Goal: Information Seeking & Learning: Get advice/opinions

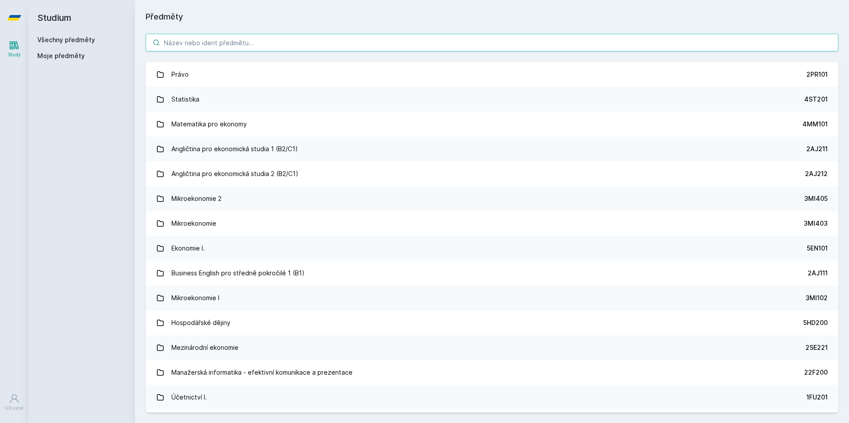
click at [258, 38] on input "search" at bounding box center [492, 43] width 692 height 18
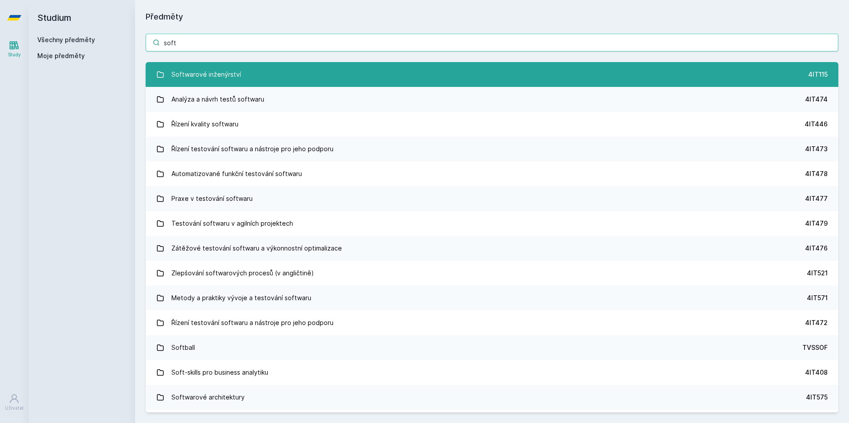
type input "soft"
click at [259, 71] on link "Softwarové inženýrství 4IT115" at bounding box center [492, 74] width 692 height 25
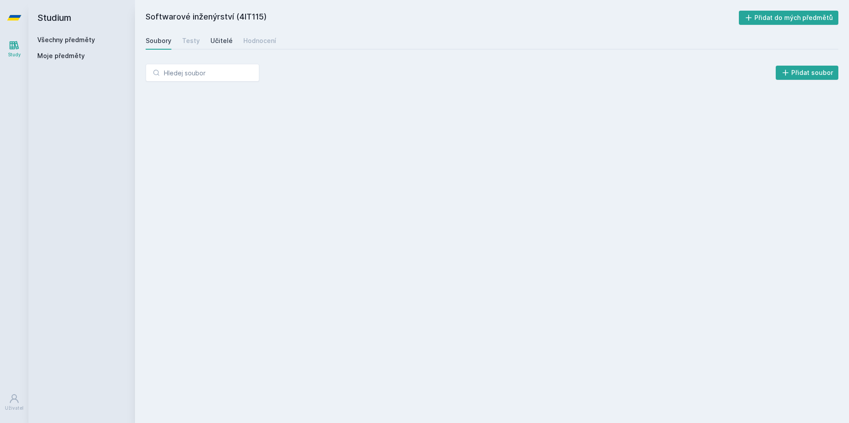
click at [215, 40] on div "Učitelé" at bounding box center [221, 40] width 22 height 9
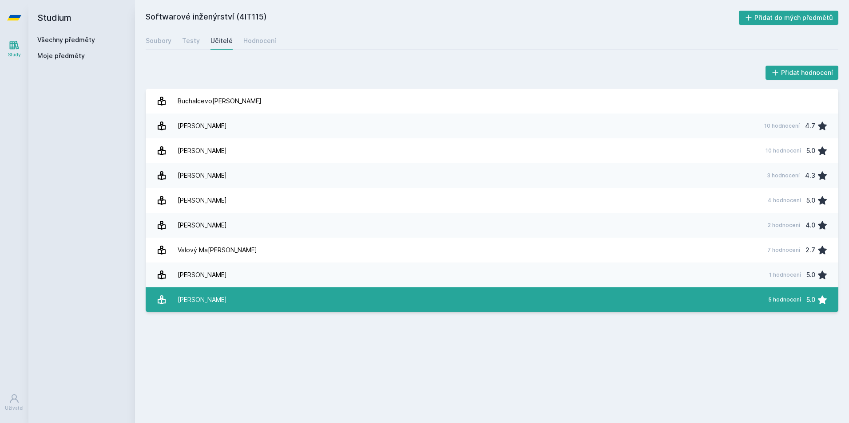
click at [237, 297] on link "[PERSON_NAME] 5 hodnocení 5.0" at bounding box center [492, 300] width 692 height 25
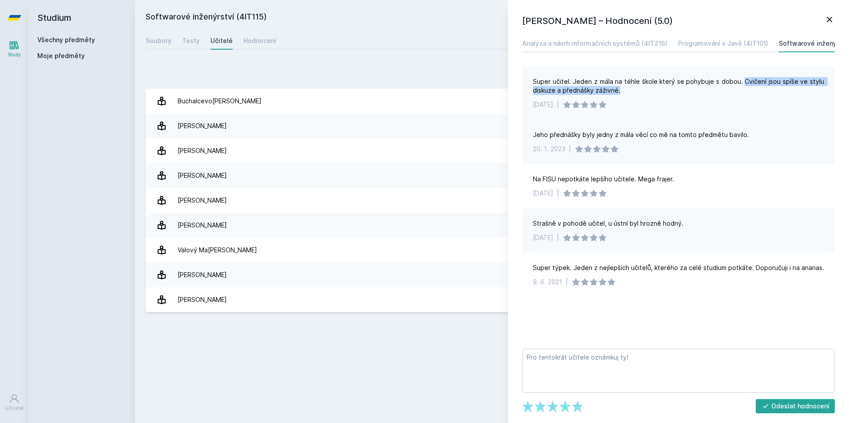
drag, startPoint x: 747, startPoint y: 83, endPoint x: 621, endPoint y: 94, distance: 126.9
click at [621, 94] on div "Super učitel. Jeden z mála na téhle škole který se pohybuje s dobou. Cvičení js…" at bounding box center [678, 86] width 291 height 18
drag, startPoint x: 621, startPoint y: 94, endPoint x: 580, endPoint y: 90, distance: 41.5
click at [580, 90] on div "Super učitel. Jeden z mála na téhle škole který se pohybuje s dobou. Cvičení js…" at bounding box center [678, 86] width 291 height 18
click at [186, 32] on link "Testy" at bounding box center [191, 41] width 18 height 18
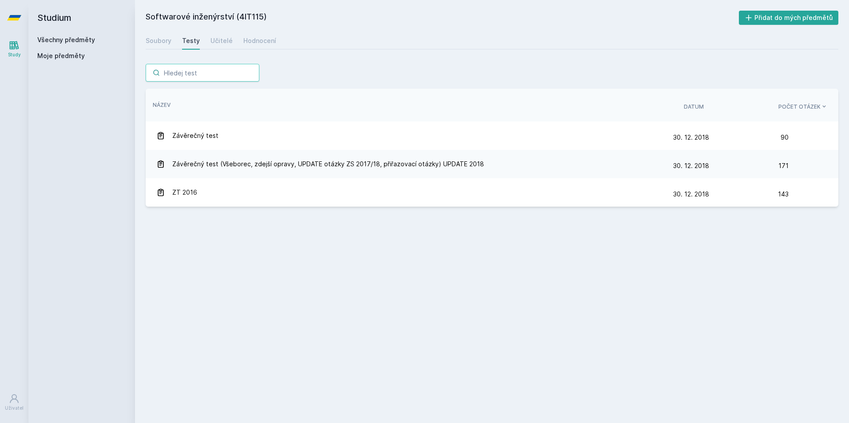
click at [214, 74] on input "search" at bounding box center [203, 73] width 114 height 18
click at [160, 35] on link "Soubory" at bounding box center [159, 41] width 26 height 18
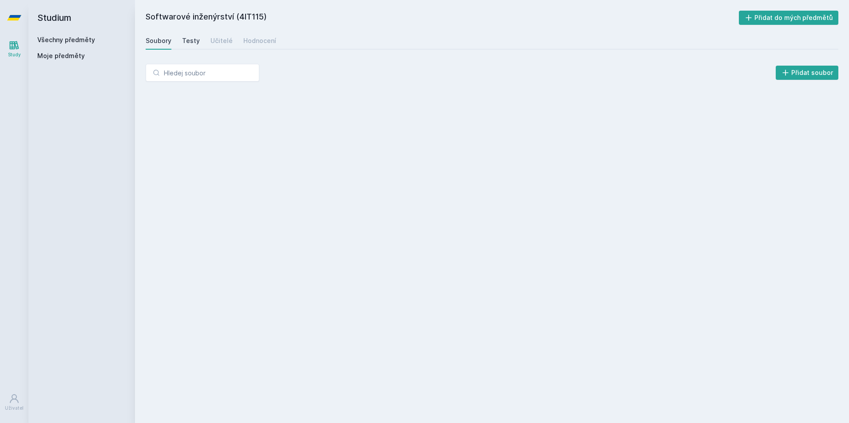
click at [197, 44] on div "Testy" at bounding box center [191, 40] width 18 height 9
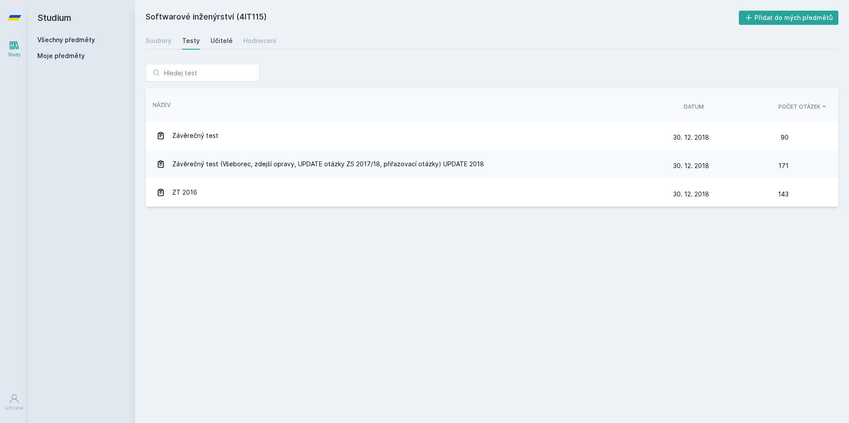
click at [214, 43] on div "Učitelé" at bounding box center [221, 40] width 22 height 9
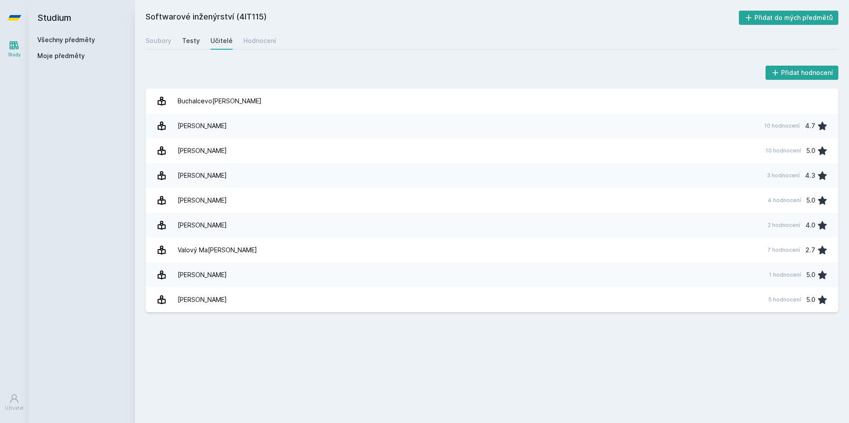
click at [188, 42] on div "Testy" at bounding box center [191, 40] width 18 height 9
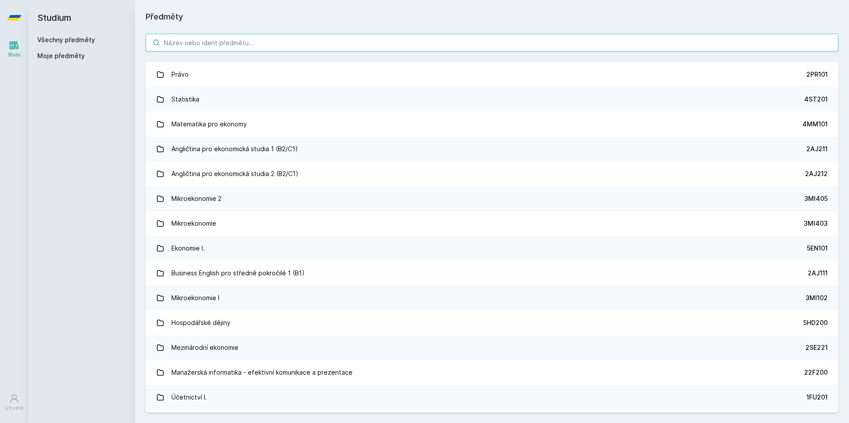
click at [202, 49] on input "search" at bounding box center [492, 43] width 692 height 18
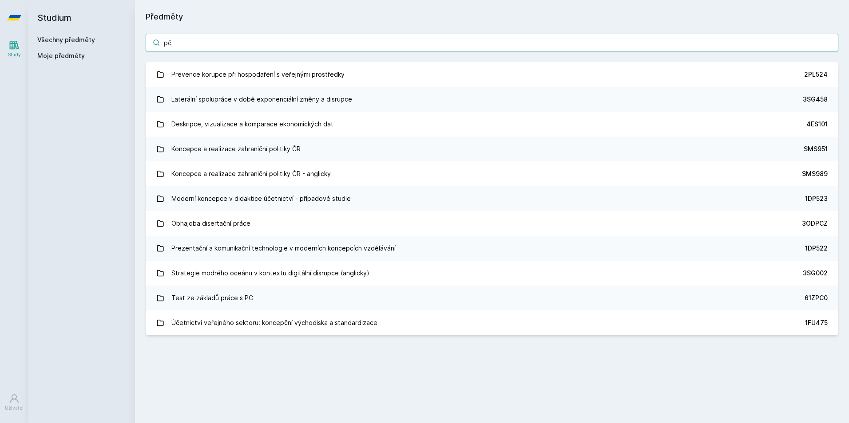
type input "p"
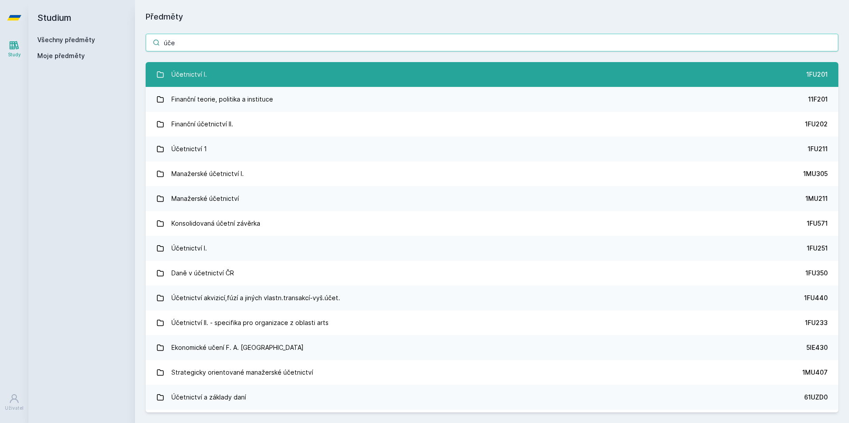
type input "úče"
click at [217, 73] on link "Účetnictví I. 1FU201" at bounding box center [492, 74] width 692 height 25
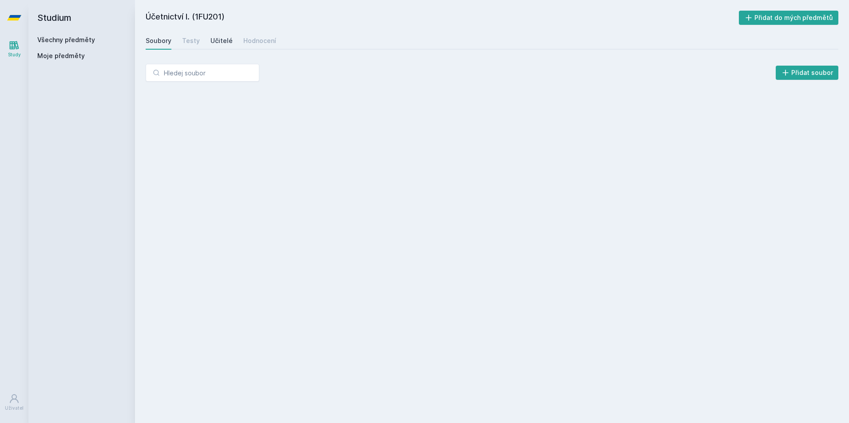
click at [221, 37] on div "Učitelé" at bounding box center [221, 40] width 22 height 9
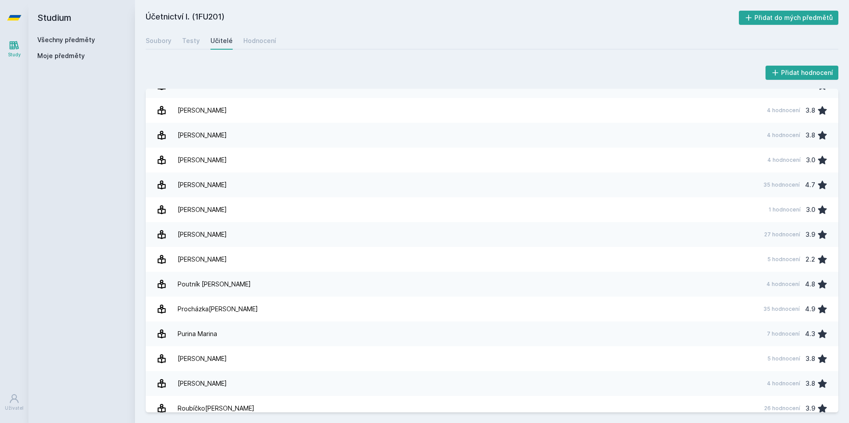
scroll to position [843, 0]
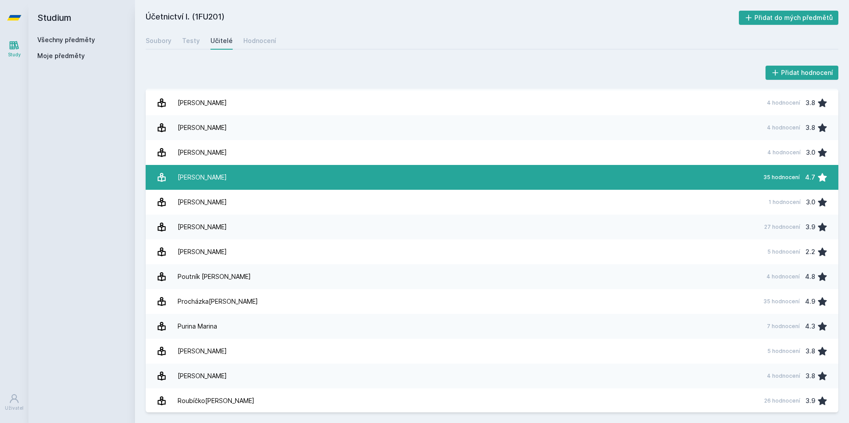
click at [229, 178] on link "Pelák [PERSON_NAME] 35 hodnocení 4.7" at bounding box center [492, 177] width 692 height 25
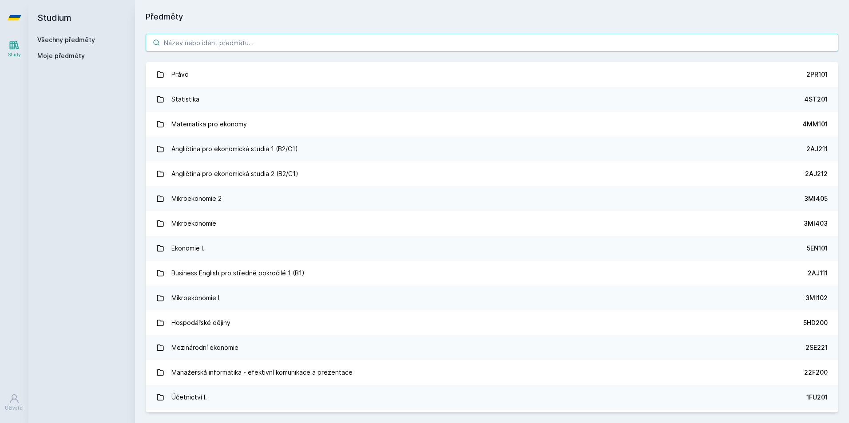
click at [225, 35] on input "search" at bounding box center [492, 43] width 692 height 18
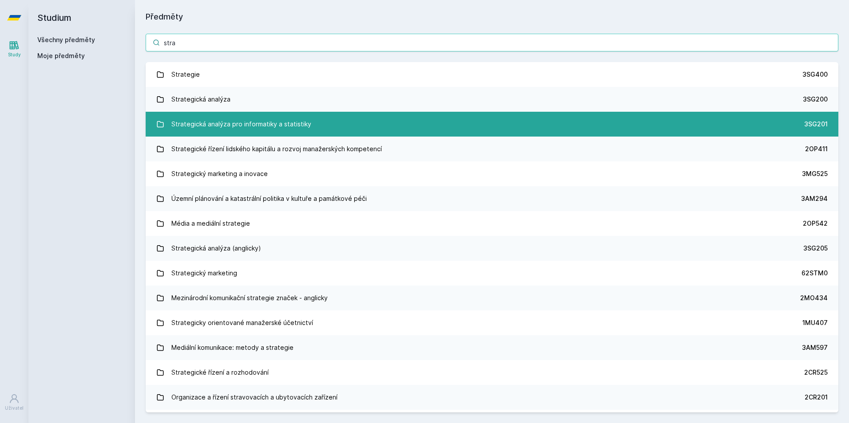
type input "stra"
click at [211, 124] on div "Strategická analýza pro informatiky a statistiky" at bounding box center [241, 124] width 140 height 18
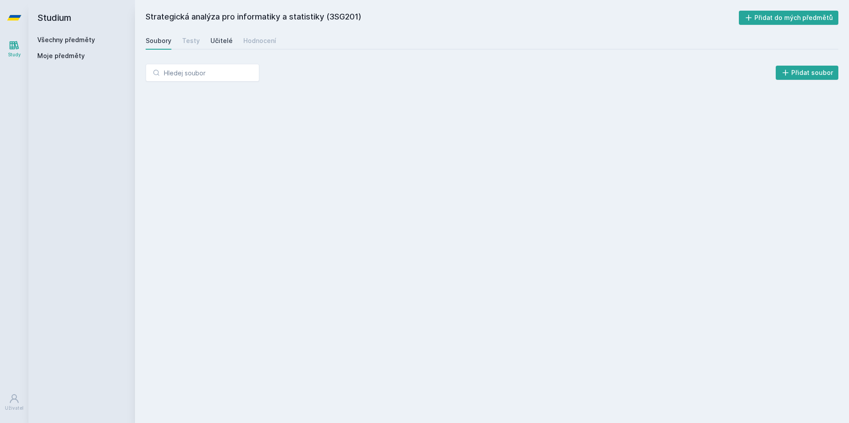
click at [215, 43] on div "Učitelé" at bounding box center [221, 40] width 22 height 9
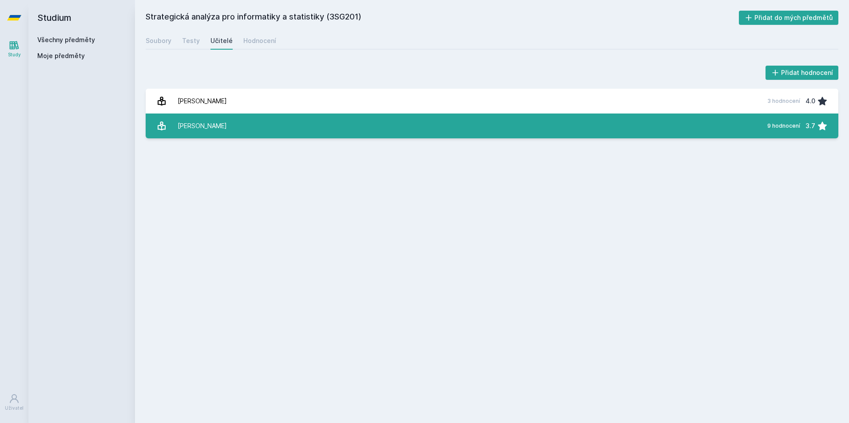
click at [220, 125] on div "[PERSON_NAME]" at bounding box center [202, 126] width 49 height 18
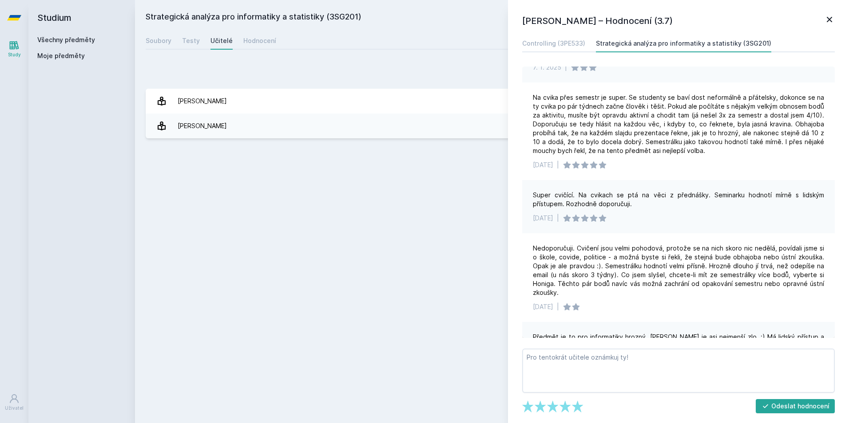
scroll to position [178, 0]
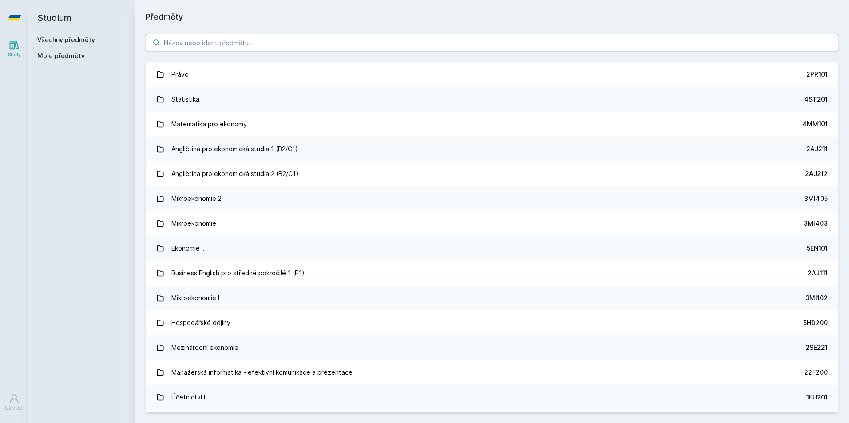
click at [238, 46] on input "search" at bounding box center [492, 43] width 692 height 18
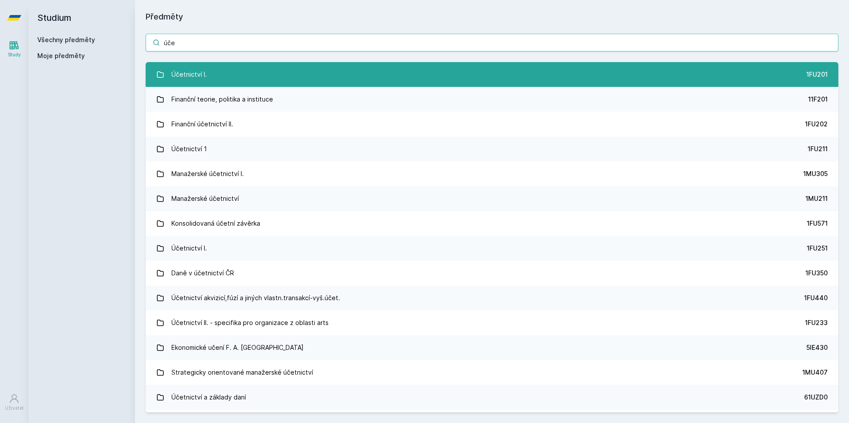
type input "úče"
click at [243, 73] on link "Účetnictví I. 1FU201" at bounding box center [492, 74] width 692 height 25
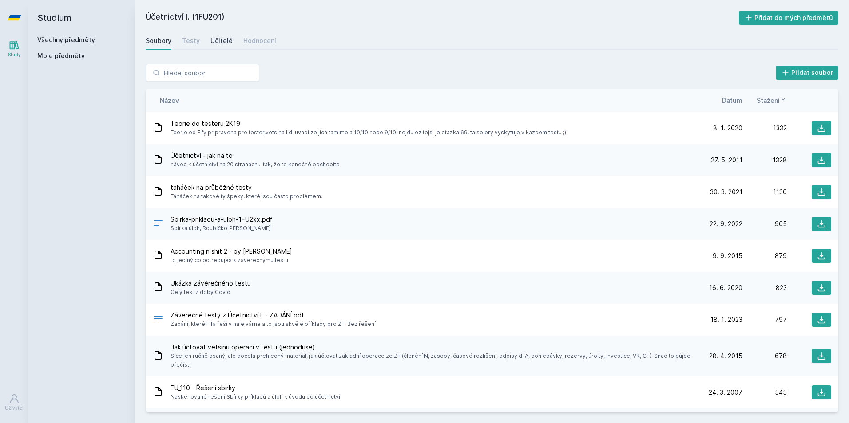
click at [216, 38] on div "Učitelé" at bounding box center [221, 40] width 22 height 9
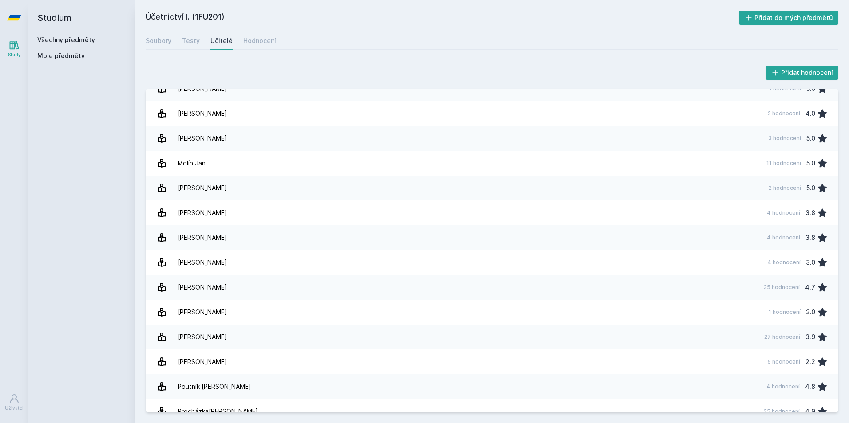
scroll to position [866, 0]
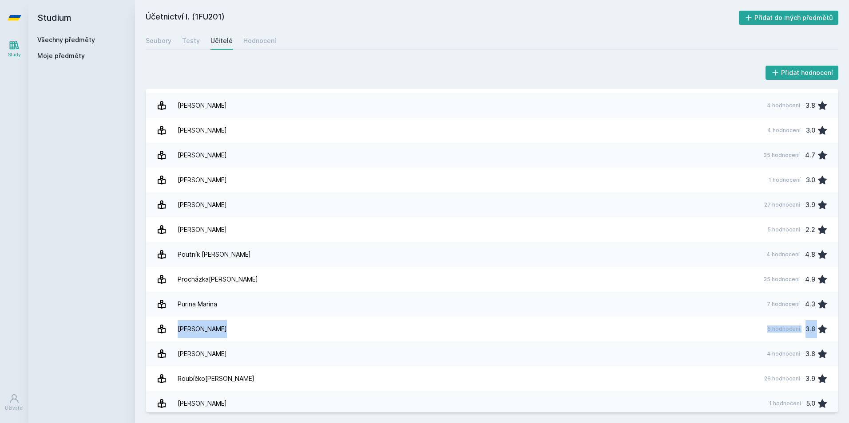
drag, startPoint x: 838, startPoint y: 296, endPoint x: 835, endPoint y: 317, distance: 20.7
click at [835, 317] on div "Přidat hodnocení Ašenbrene[PERSON_NAME] 3 hodnocení 5.0 Bokšová [PERSON_NAME] 1…" at bounding box center [492, 238] width 714 height 370
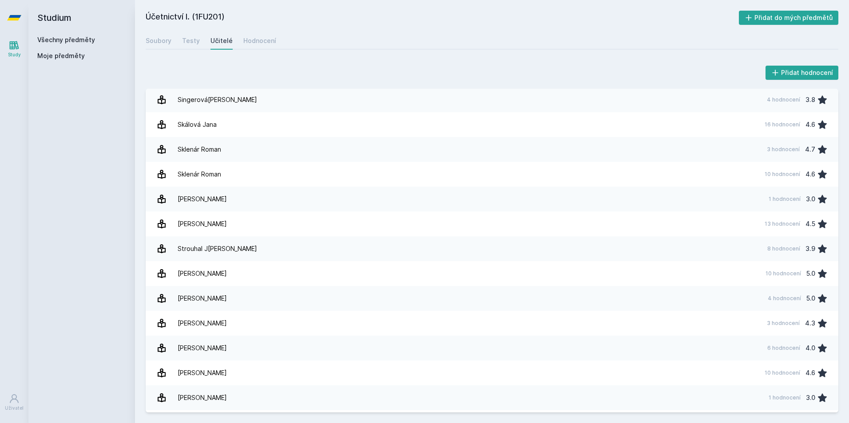
scroll to position [1468, 0]
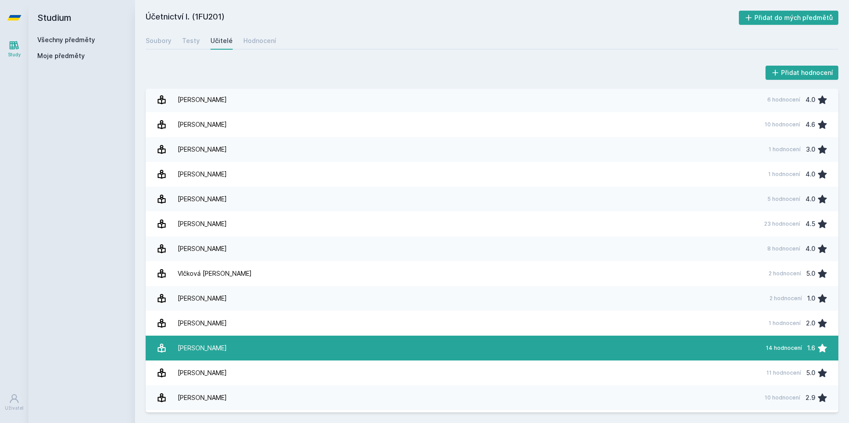
click at [318, 344] on link "[PERSON_NAME] 14 hodnocení 1.6" at bounding box center [492, 348] width 692 height 25
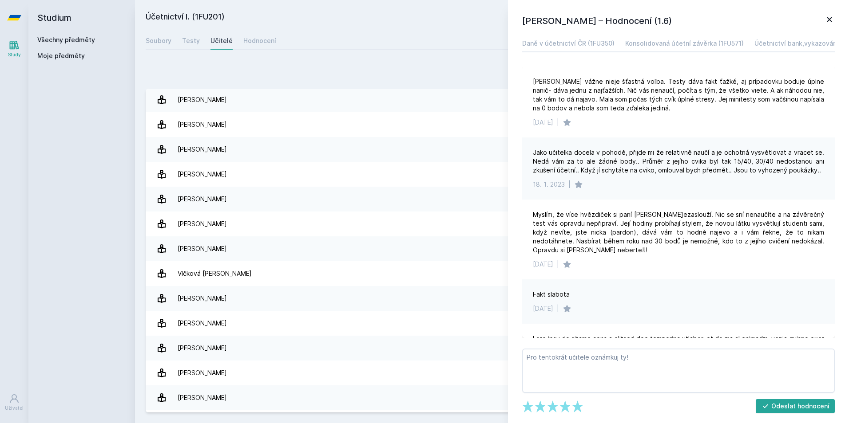
click at [833, 20] on icon at bounding box center [829, 19] width 11 height 11
